Goal: Task Accomplishment & Management: Use online tool/utility

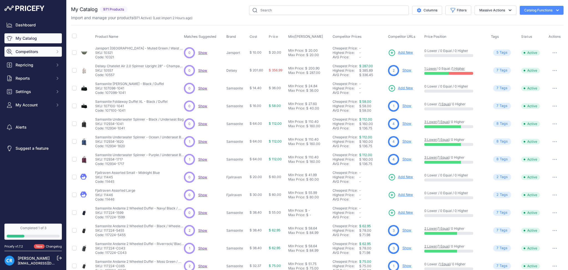
click at [36, 49] on span "Competitors" at bounding box center [34, 52] width 36 height 6
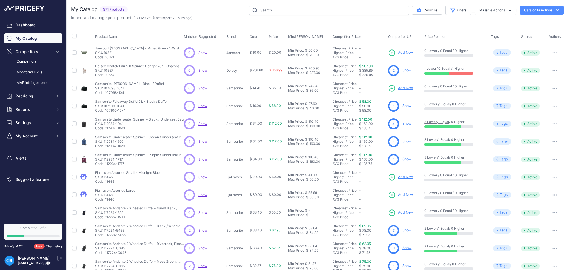
click at [35, 72] on link "Monitored URLs" at bounding box center [32, 72] width 57 height 10
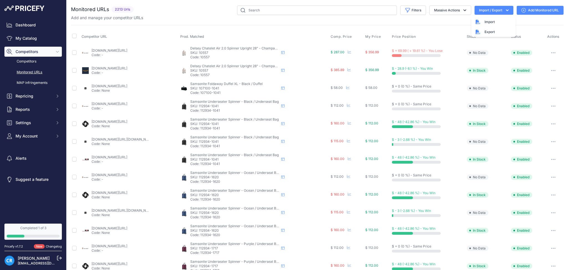
drag, startPoint x: 0, startPoint y: 0, endPoint x: 459, endPoint y: 93, distance: 468.3
click at [482, 31] on div "Export" at bounding box center [493, 32] width 44 height 10
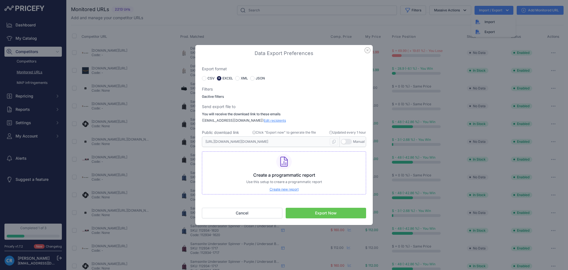
click at [343, 215] on button "Export Now" at bounding box center [326, 212] width 80 height 11
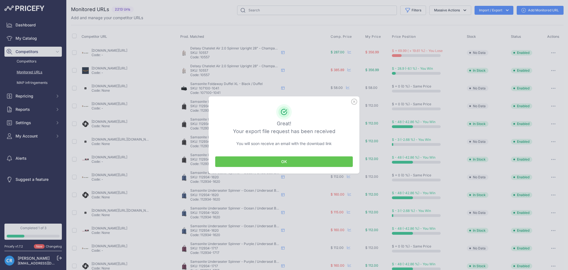
click at [264, 162] on button "OK" at bounding box center [284, 161] width 138 height 11
